Goal: Go to known website: Access a specific website the user already knows

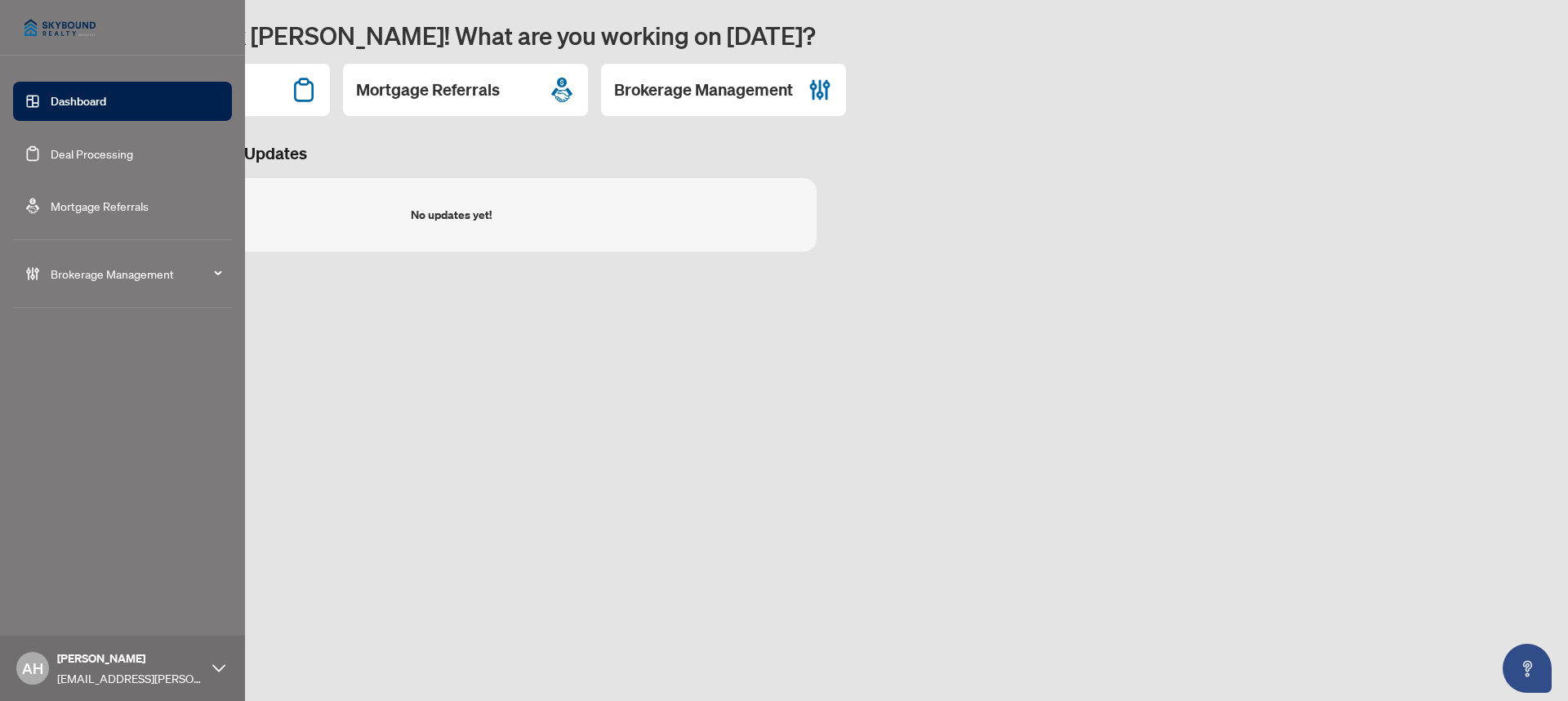
click at [38, 270] on icon at bounding box center [36, 273] width 4 height 13
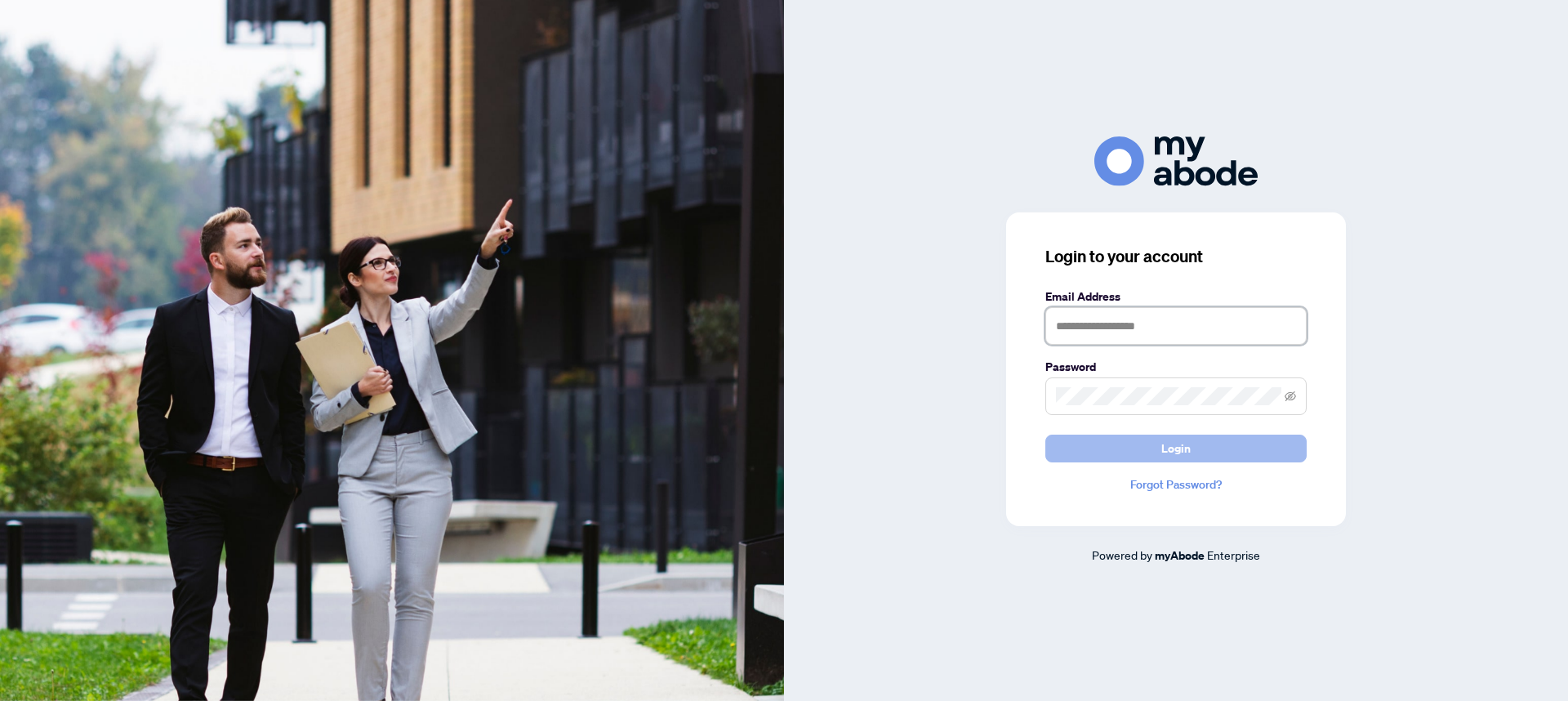
type input "**********"
click at [1229, 441] on button "Login" at bounding box center [1176, 448] width 261 height 28
